Goal: Task Accomplishment & Management: Use online tool/utility

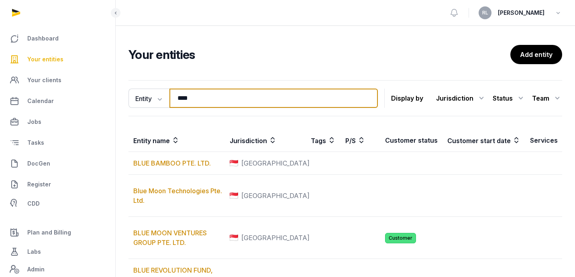
click at [256, 105] on input "****" at bounding box center [273, 98] width 208 height 19
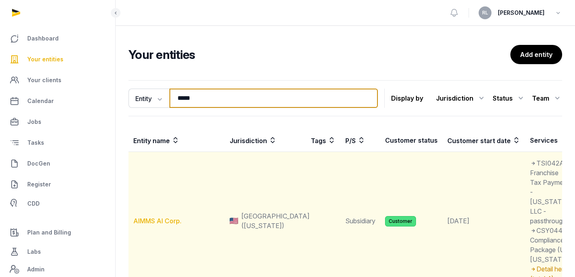
type input "*****"
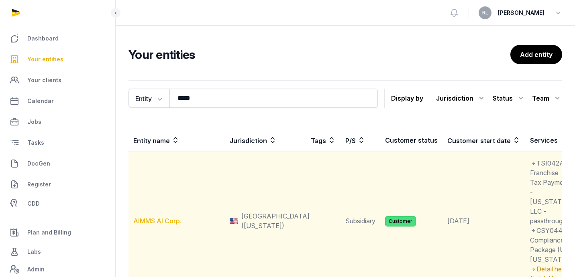
click at [167, 225] on link "AIMMS AI Corp." at bounding box center [157, 221] width 48 height 8
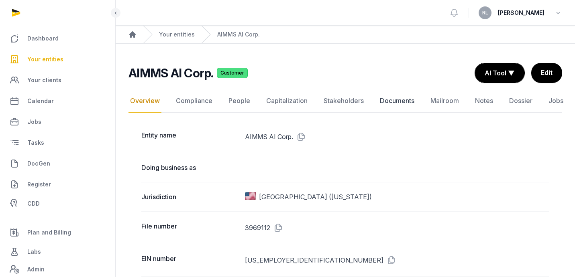
click at [403, 99] on link "Documents" at bounding box center [397, 100] width 38 height 23
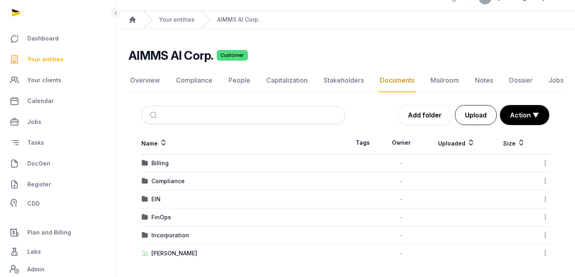
scroll to position [16, 0]
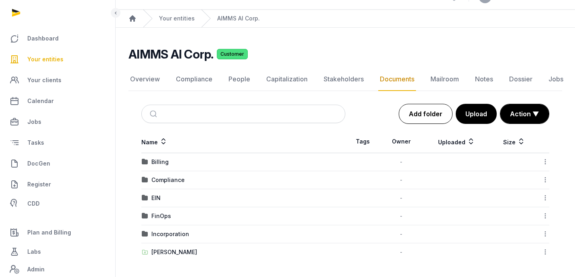
click at [431, 112] on link "Add folder" at bounding box center [426, 114] width 54 height 20
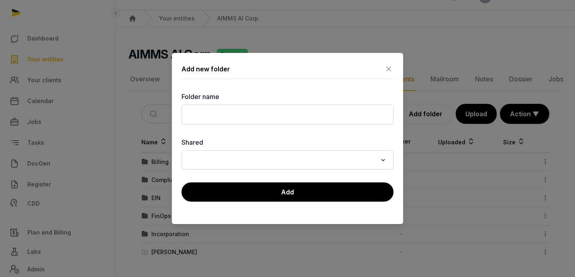
click at [390, 69] on icon at bounding box center [389, 69] width 10 height 13
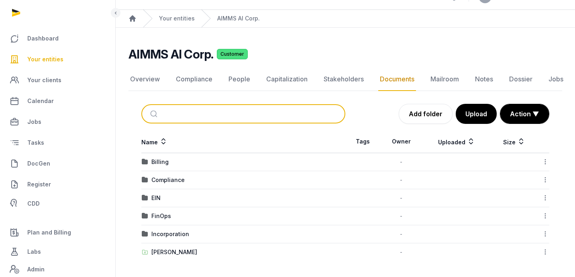
click at [253, 112] on input "search" at bounding box center [252, 114] width 177 height 18
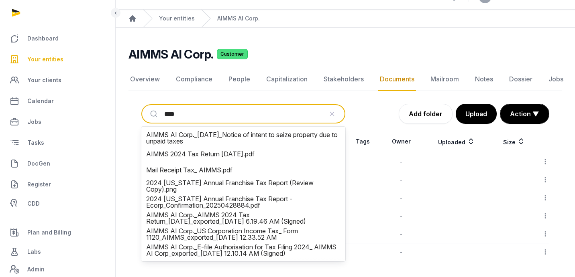
type input "*****"
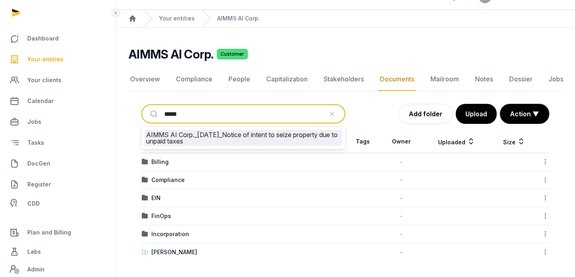
click at [265, 142] on li "AIMMS AI Corp._[DATE]_Notice of intent to seize property due to unpaid taxes" at bounding box center [242, 138] width 197 height 16
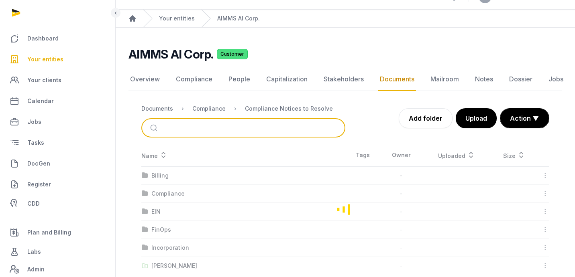
scroll to position [0, 0]
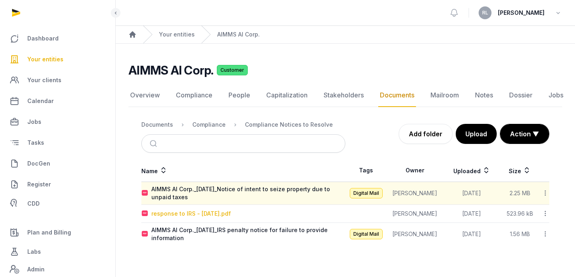
click at [219, 216] on div "response to IRS - [DATE].pdf" at bounding box center [190, 214] width 79 height 8
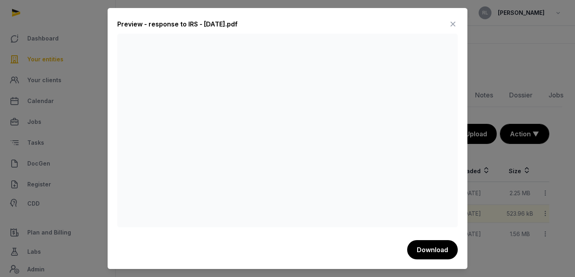
click at [453, 27] on icon at bounding box center [453, 24] width 10 height 13
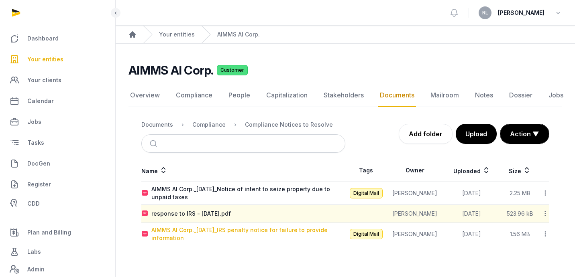
click at [294, 232] on div "AIMMS AI Corp._[DATE]_IRS penalty notice for failure to provide information" at bounding box center [247, 234] width 193 height 16
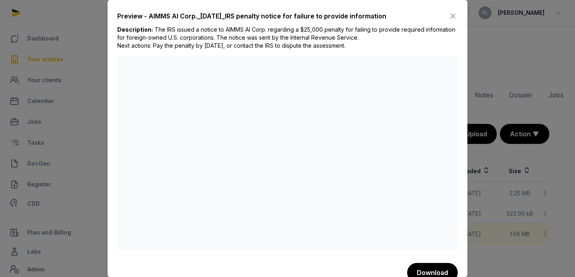
click at [452, 14] on icon at bounding box center [453, 16] width 10 height 13
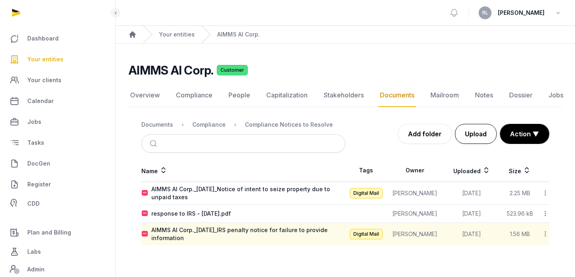
click at [483, 134] on button "Upload" at bounding box center [476, 134] width 42 height 20
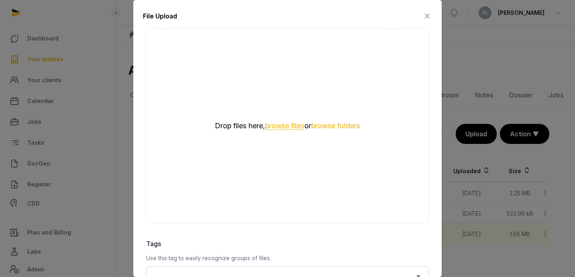
click at [287, 128] on button "browse files" at bounding box center [284, 126] width 39 height 8
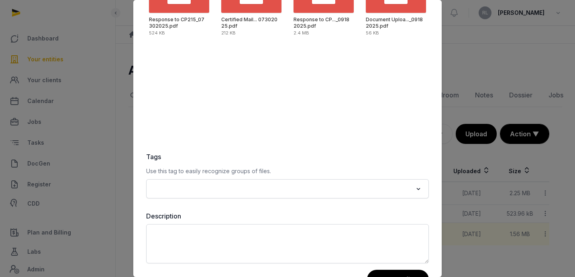
scroll to position [115, 0]
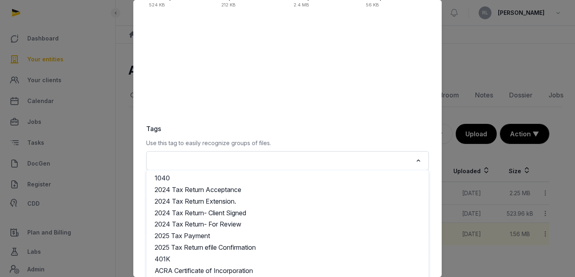
click at [416, 167] on div "Loading..." at bounding box center [287, 161] width 275 height 14
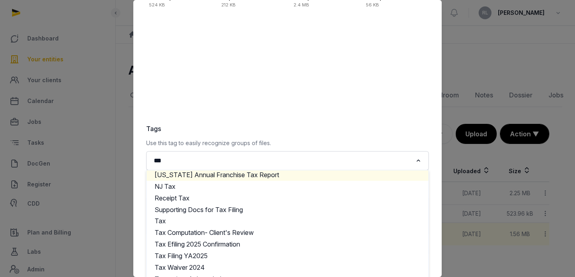
scroll to position [153, 0]
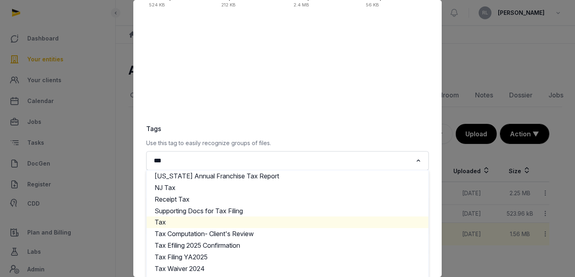
click at [210, 220] on li "Tax" at bounding box center [287, 223] width 282 height 12
type input "***"
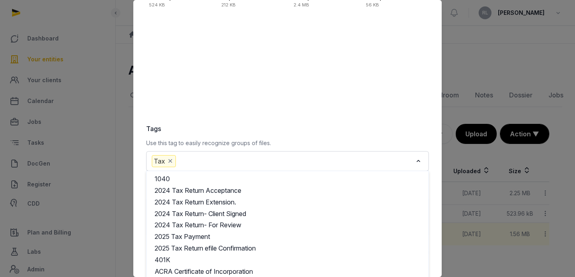
click at [277, 165] on input "Search for option" at bounding box center [294, 161] width 235 height 12
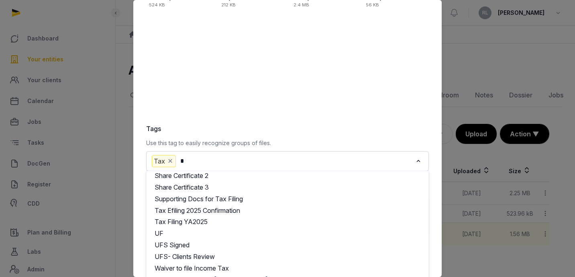
scroll to position [0, 0]
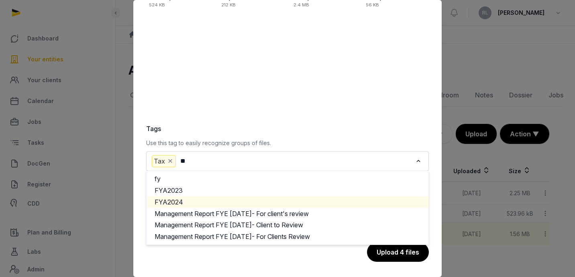
type input "**"
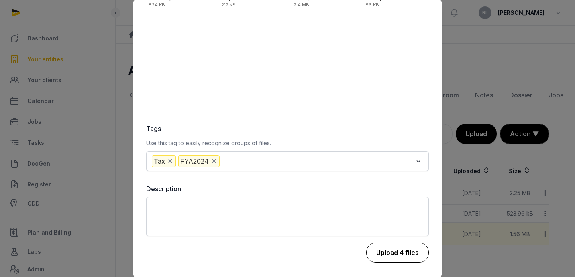
click at [415, 245] on button "Upload 4 files" at bounding box center [397, 253] width 63 height 20
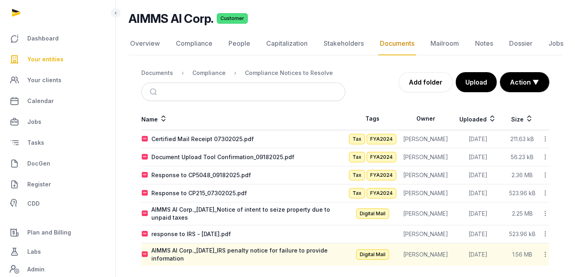
scroll to position [57, 0]
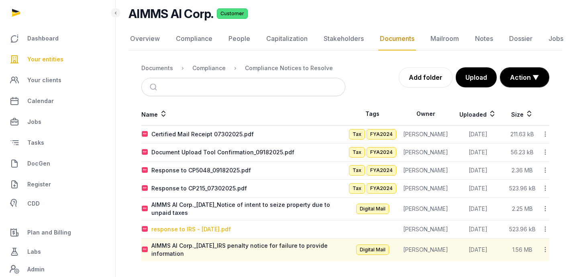
click at [231, 230] on div "response to IRS - [DATE].pdf" at bounding box center [190, 230] width 79 height 8
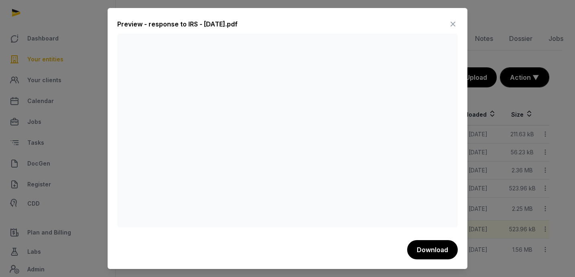
click at [453, 23] on icon at bounding box center [453, 24] width 10 height 13
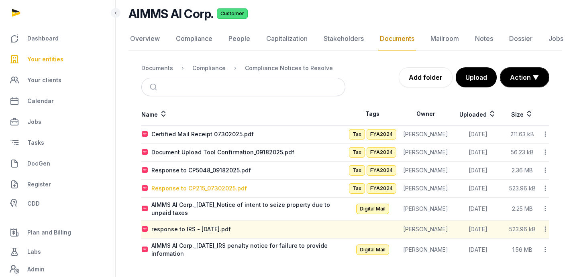
click at [240, 186] on div "Response to CP215_07302025.pdf" at bounding box center [199, 189] width 96 height 8
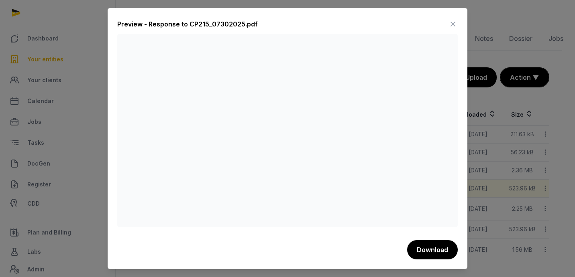
click at [454, 23] on icon at bounding box center [453, 24] width 10 height 13
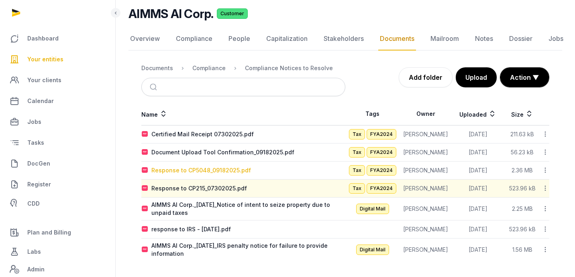
click at [243, 167] on div "Response to CP5048_09182025.pdf" at bounding box center [201, 171] width 100 height 8
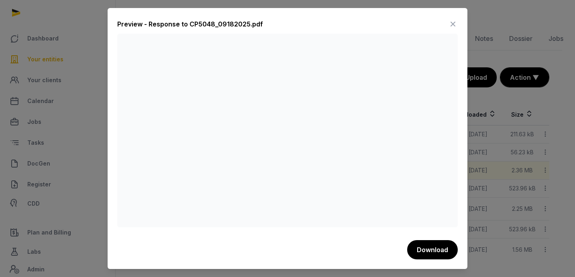
click at [454, 21] on icon at bounding box center [453, 24] width 10 height 13
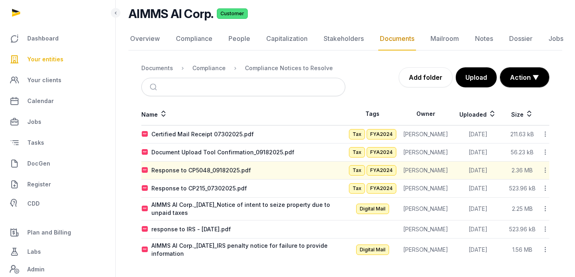
click at [549, 188] on div "Name Tags Owner Uploaded Size Certified Mail Receipt 07302025.pdf Tax FYA2024 […" at bounding box center [344, 182] width 433 height 159
click at [545, 188] on icon at bounding box center [544, 188] width 7 height 8
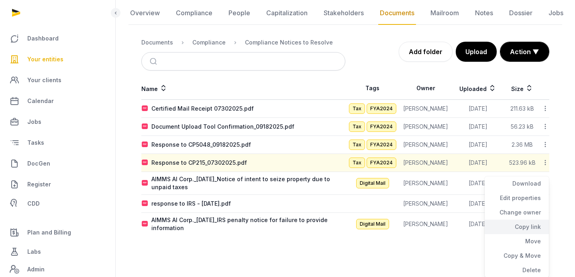
scroll to position [83, 0]
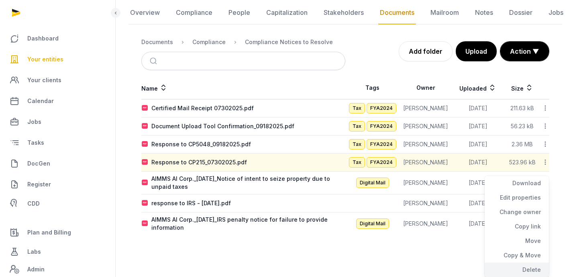
click at [522, 268] on div "Delete" at bounding box center [516, 270] width 64 height 14
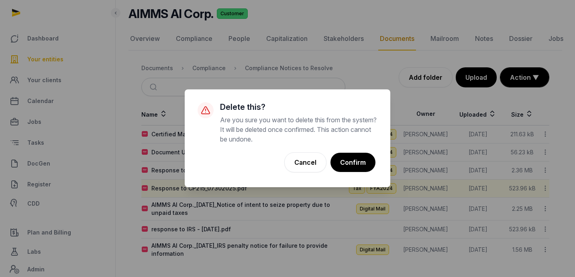
scroll to position [57, 0]
click at [360, 156] on button "Confirm" at bounding box center [352, 163] width 46 height 20
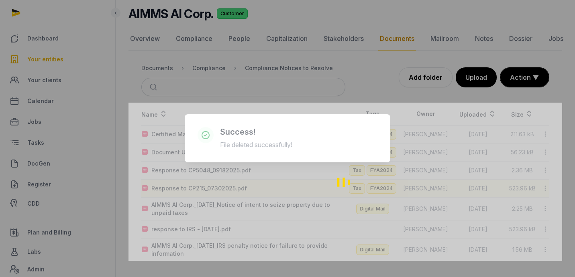
scroll to position [39, 0]
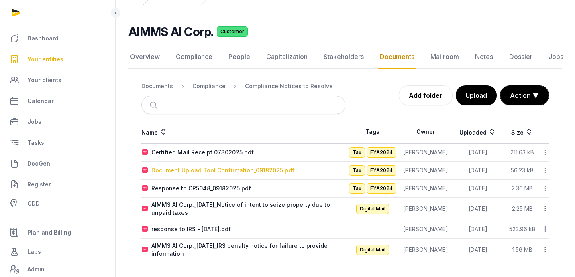
click at [283, 170] on div "Document Upload Tool Confirmation_09182025.pdf" at bounding box center [222, 171] width 143 height 8
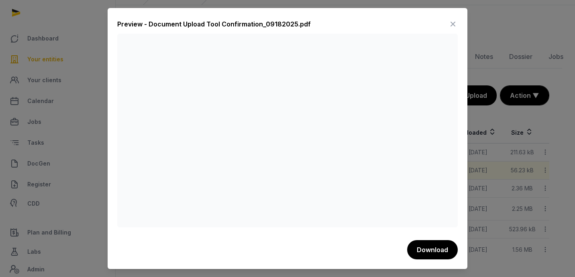
click at [449, 25] on icon at bounding box center [453, 24] width 10 height 13
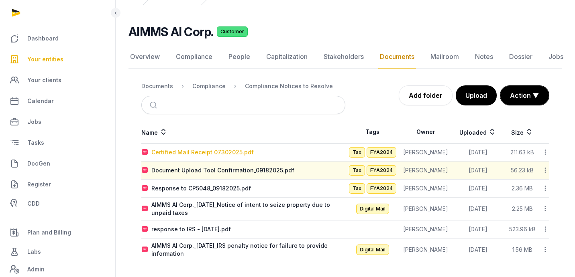
click at [223, 152] on div "Certified Mail Receipt 07302025.pdf" at bounding box center [202, 152] width 102 height 8
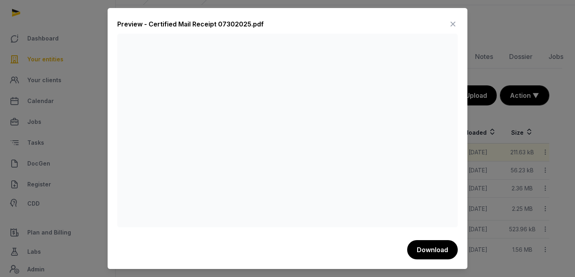
click at [452, 22] on icon at bounding box center [453, 24] width 10 height 13
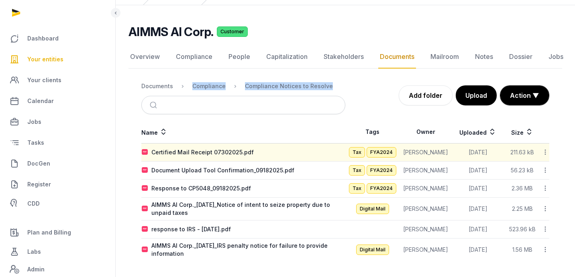
drag, startPoint x: 331, startPoint y: 87, endPoint x: 189, endPoint y: 83, distance: 141.7
click at [189, 83] on nav "Documents Compliance Compliance Notices to Resolve" at bounding box center [243, 86] width 204 height 19
copy ol "Compliance Compliance Notices to Resolve"
drag, startPoint x: 190, startPoint y: 84, endPoint x: 156, endPoint y: 0, distance: 90.4
click at [0, 0] on div "Dashboard Your entities Your clients Calendar Jobs Tasks DocGen Register CDD Pl…" at bounding box center [287, 119] width 575 height 316
